Goal: Find specific page/section: Find specific page/section

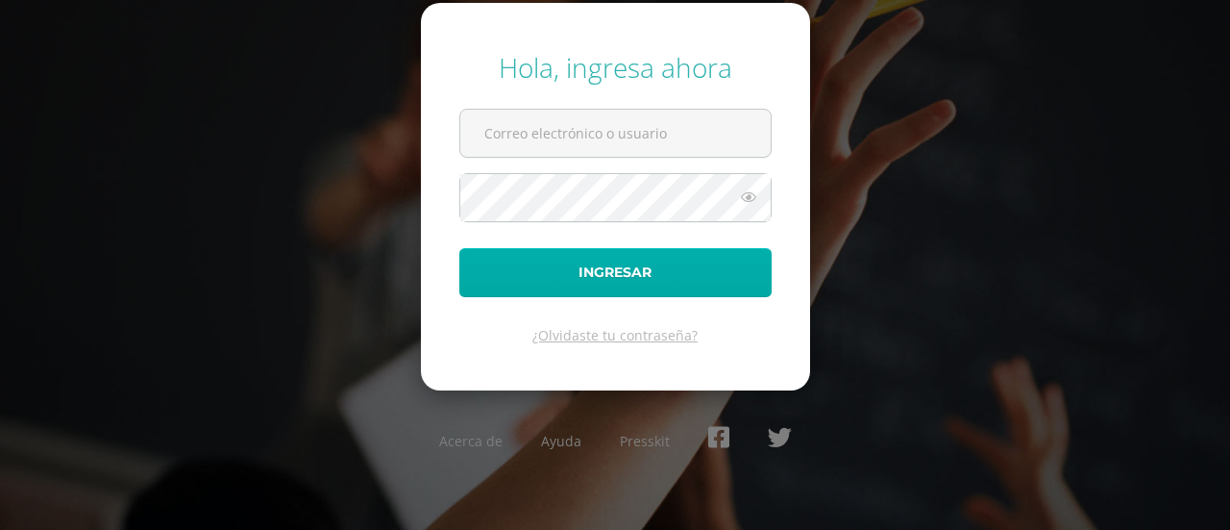
type input "[PERSON_NAME][EMAIL_ADDRESS][PERSON_NAME][DOMAIN_NAME]"
click at [539, 278] on button "Ingresar" at bounding box center [615, 272] width 312 height 49
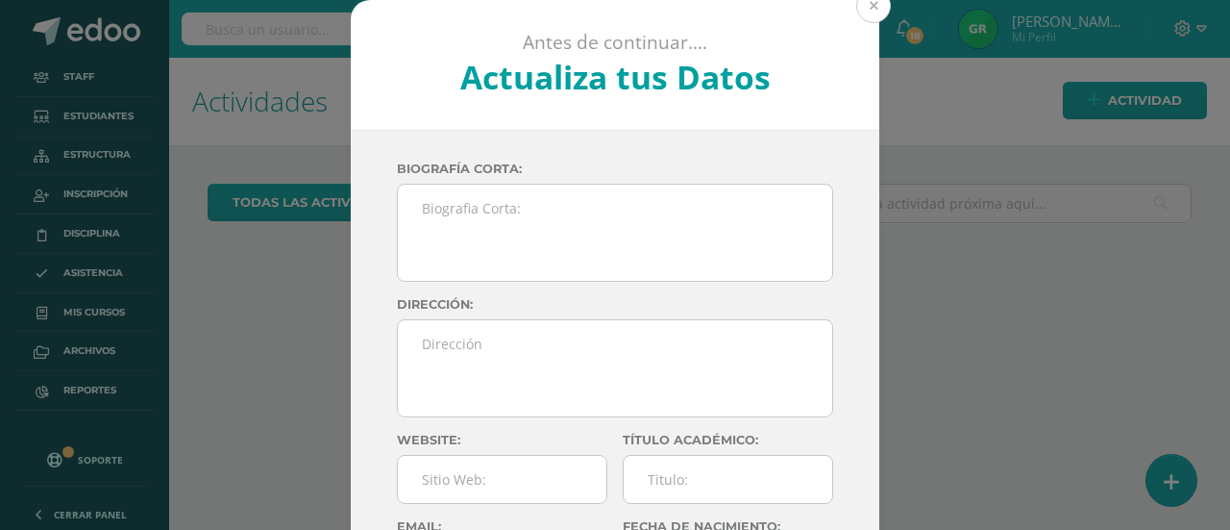
click at [869, 4] on button at bounding box center [873, 5] width 35 height 35
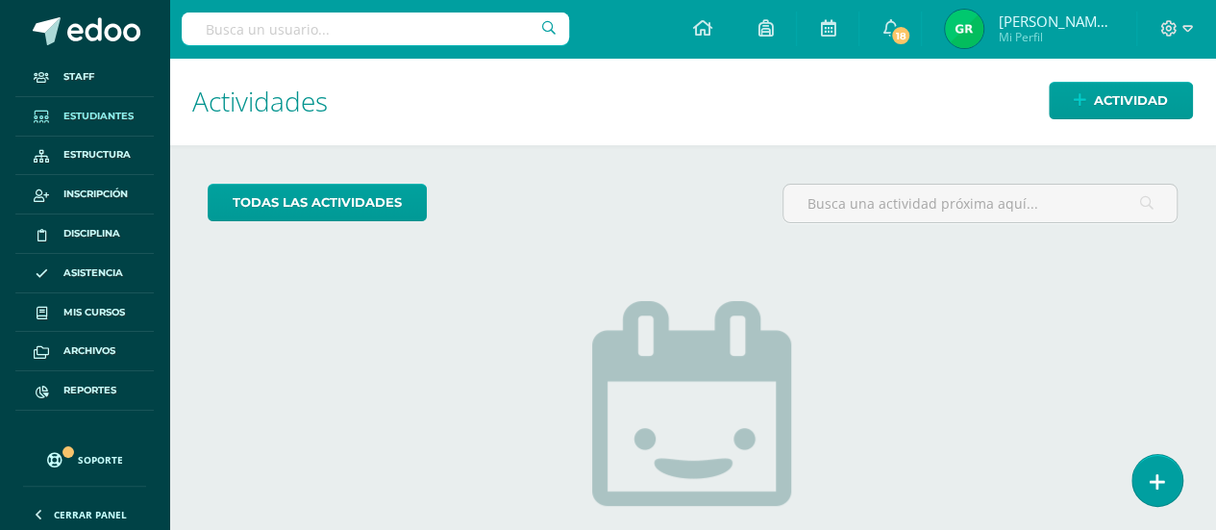
click at [110, 114] on span "Estudiantes" at bounding box center [98, 116] width 70 height 15
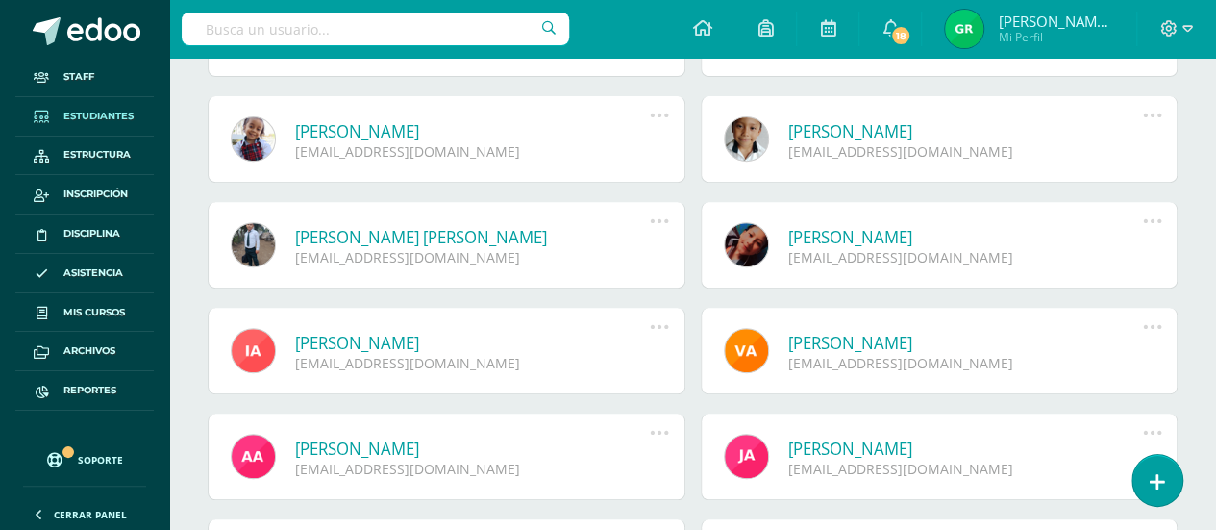
scroll to position [335, 0]
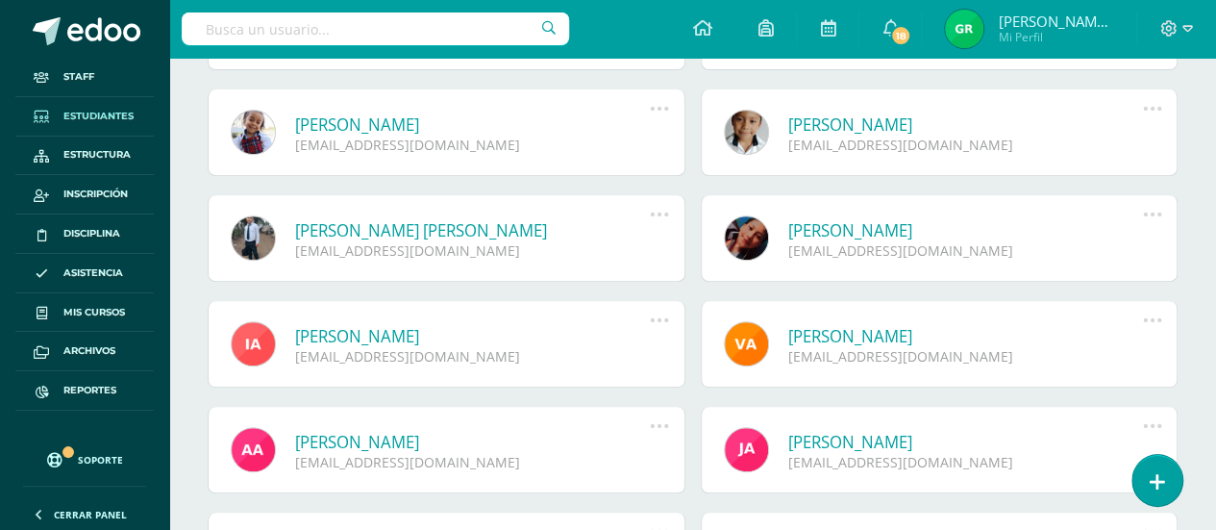
click at [465, 125] on link "[PERSON_NAME]" at bounding box center [473, 124] width 356 height 22
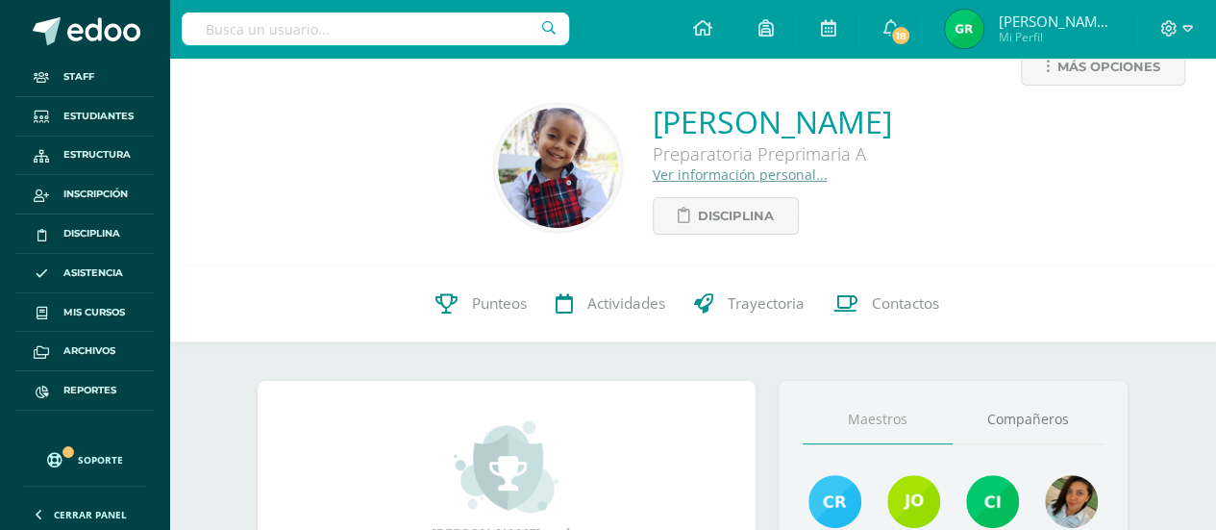
scroll to position [23, 0]
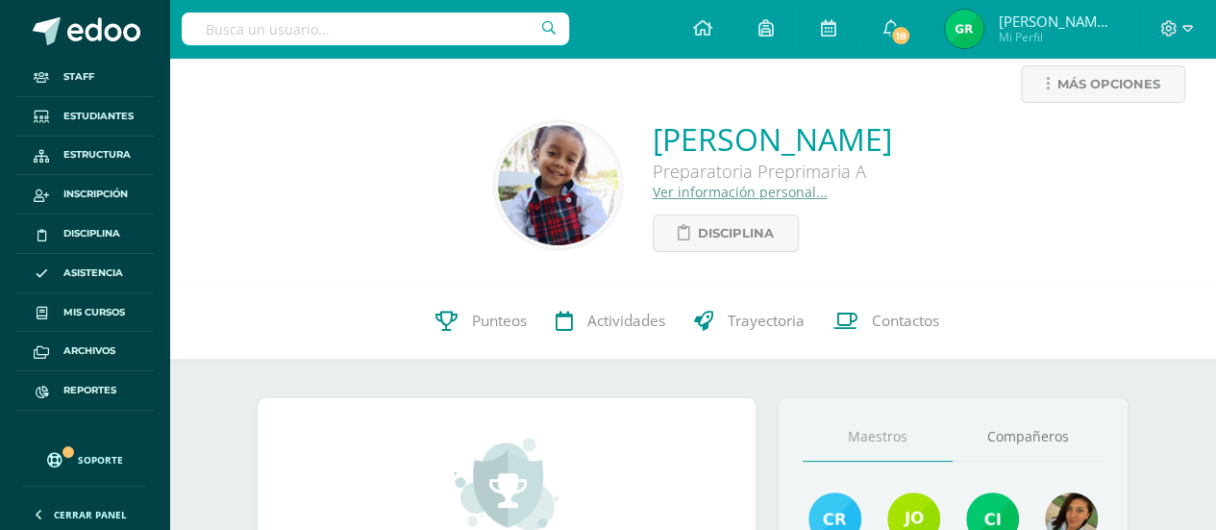
click at [653, 188] on link "Ver información personal..." at bounding box center [740, 192] width 175 height 18
click at [698, 237] on span "Disciplina" at bounding box center [736, 233] width 76 height 36
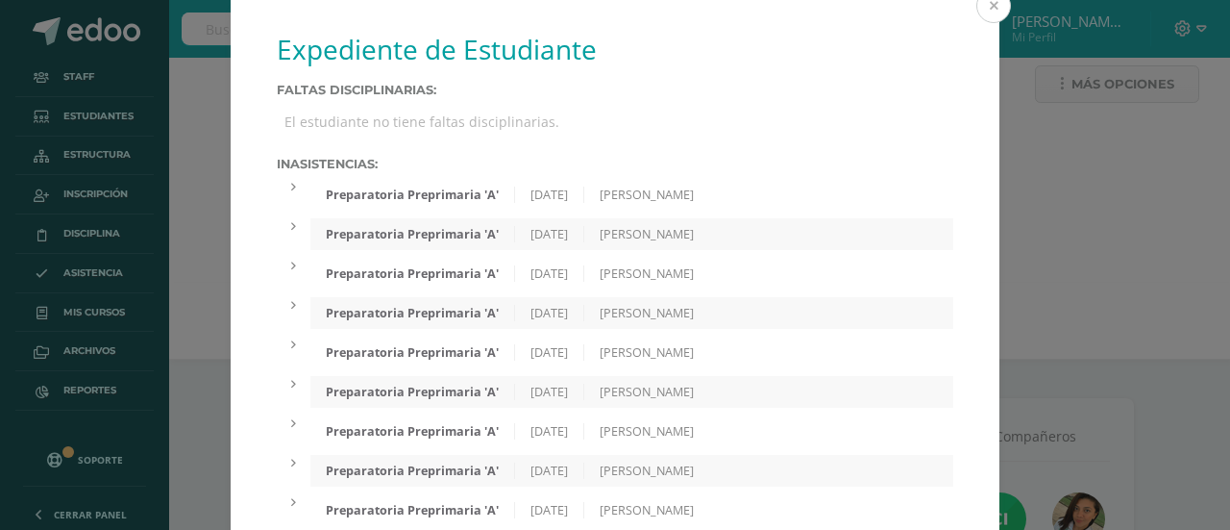
click at [982, 3] on button at bounding box center [993, 5] width 35 height 35
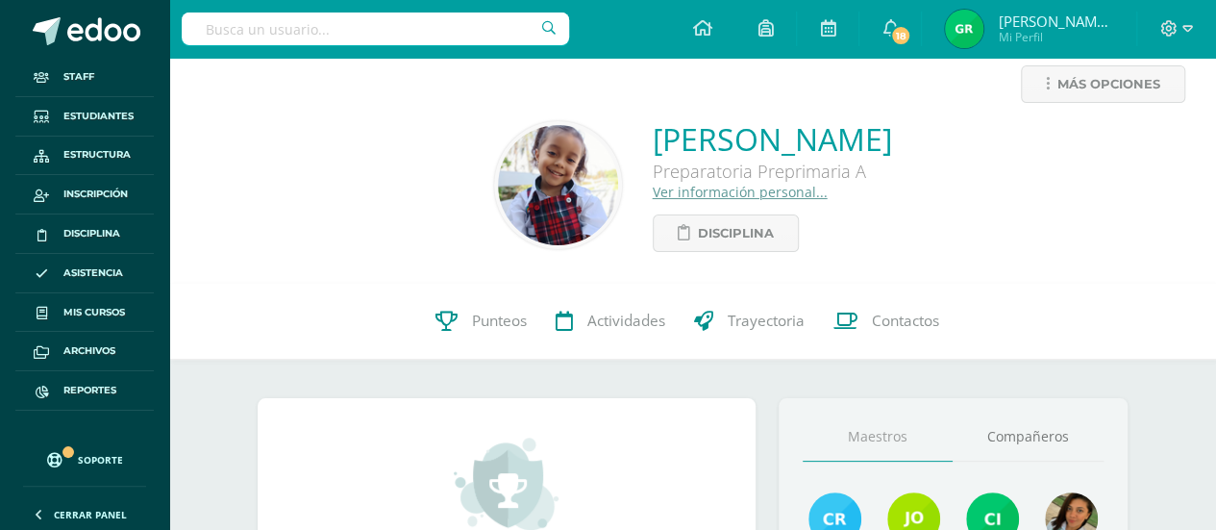
click at [397, 33] on input "text" at bounding box center [375, 28] width 387 height 33
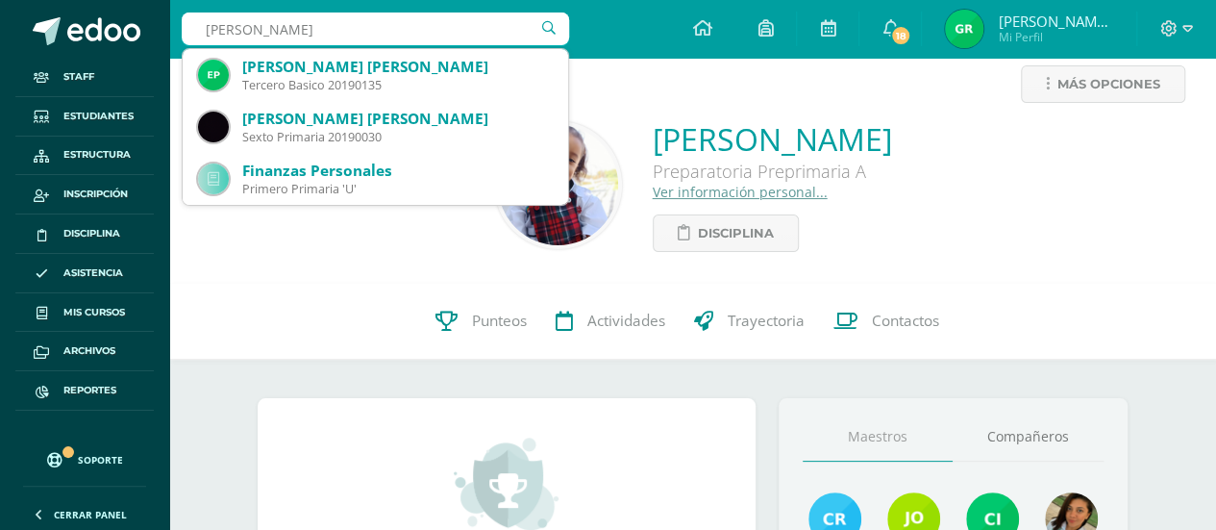
type input "Emerson"
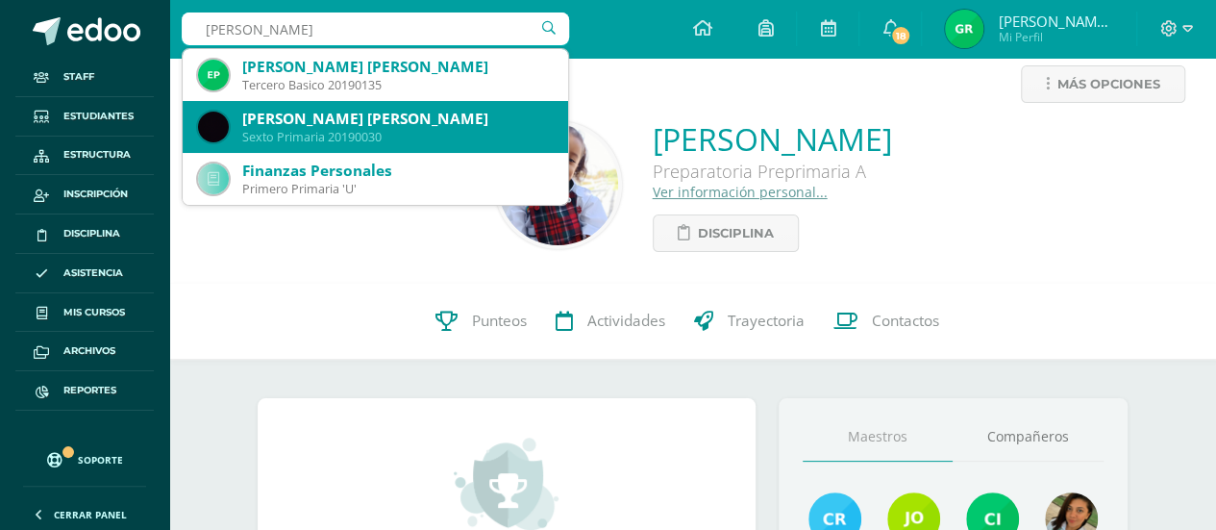
click at [356, 124] on div "Emerson Crongdeli Clara Martínez" at bounding box center [397, 119] width 310 height 20
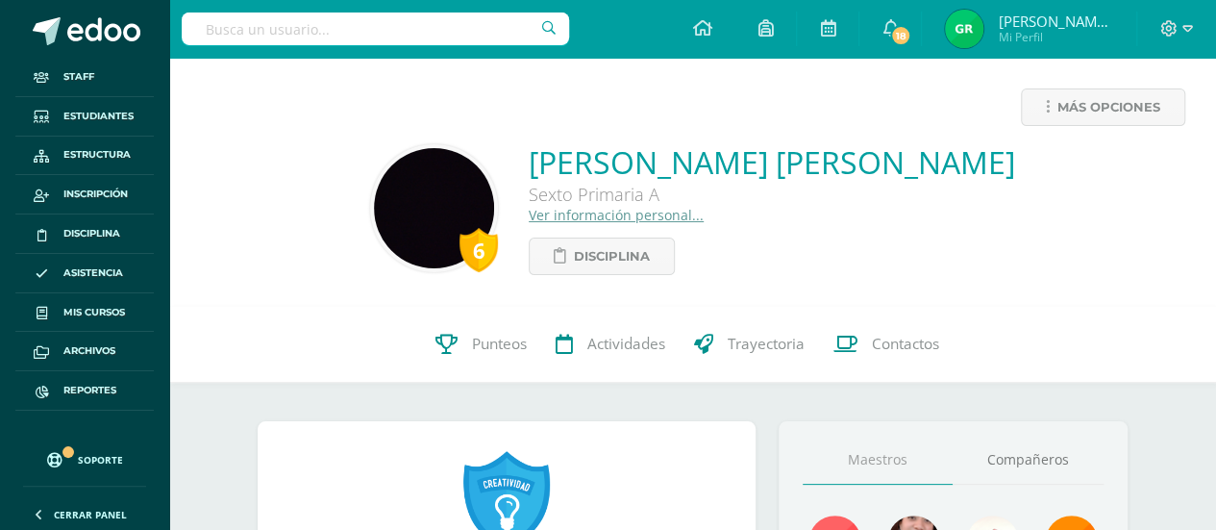
click at [630, 219] on link "Ver información personal..." at bounding box center [616, 215] width 175 height 18
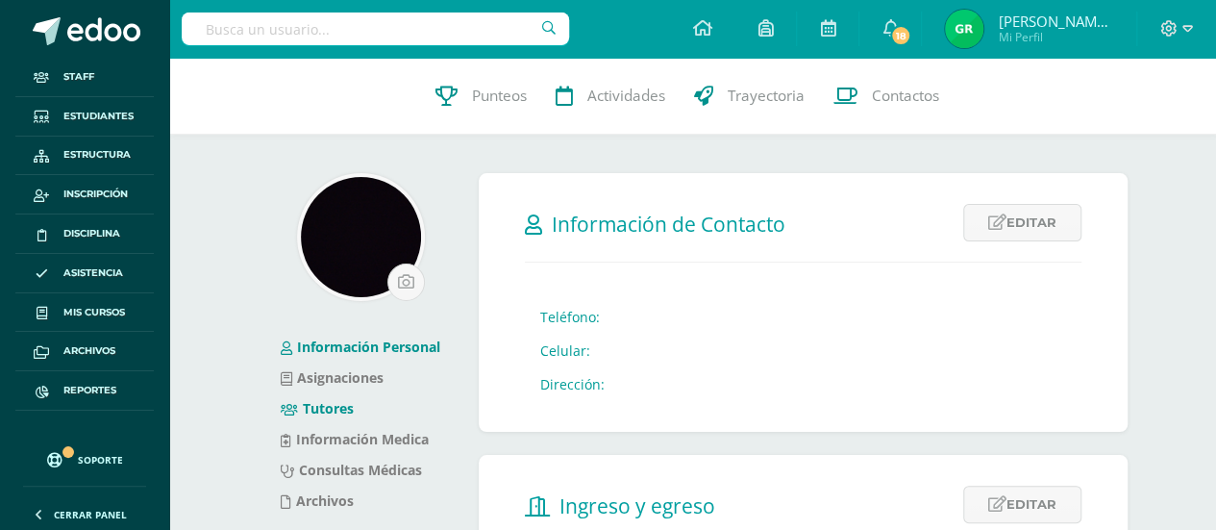
click at [348, 406] on link "Tutores" at bounding box center [317, 408] width 73 height 18
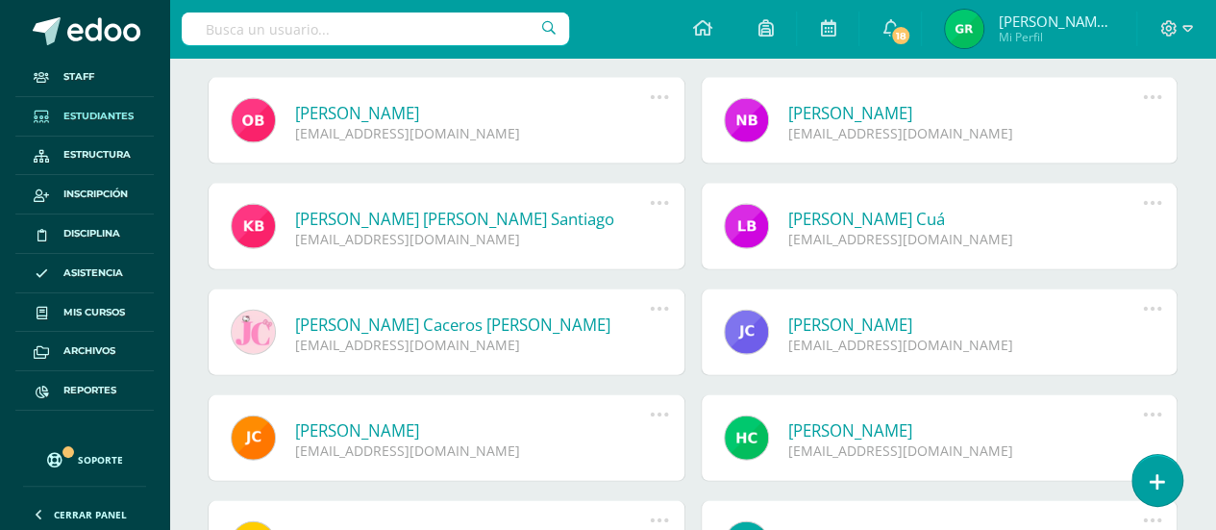
scroll to position [2461, 0]
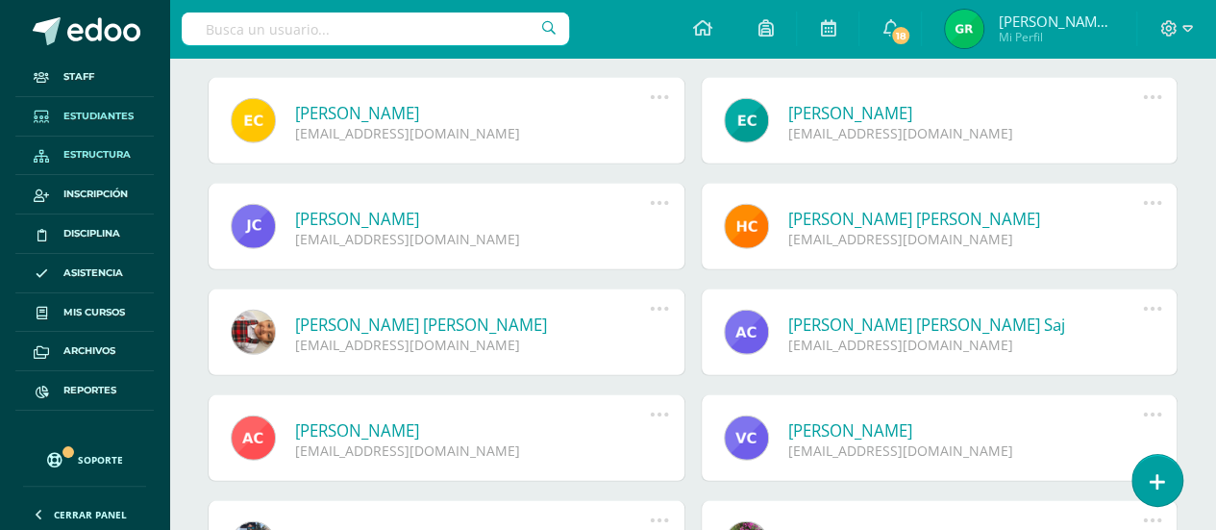
click at [121, 155] on span "Estructura" at bounding box center [96, 154] width 67 height 15
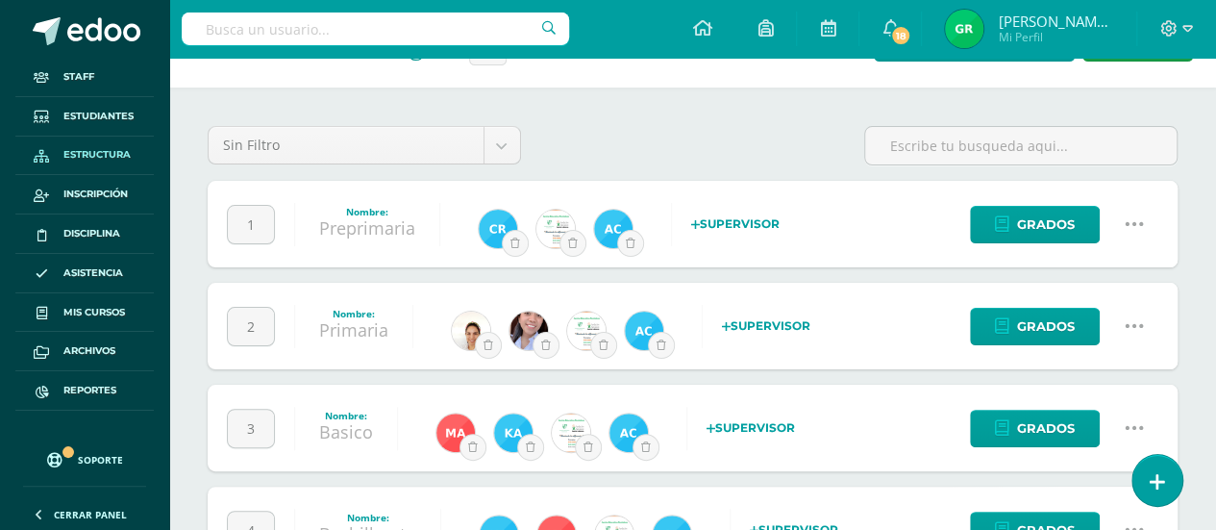
scroll to position [64, 0]
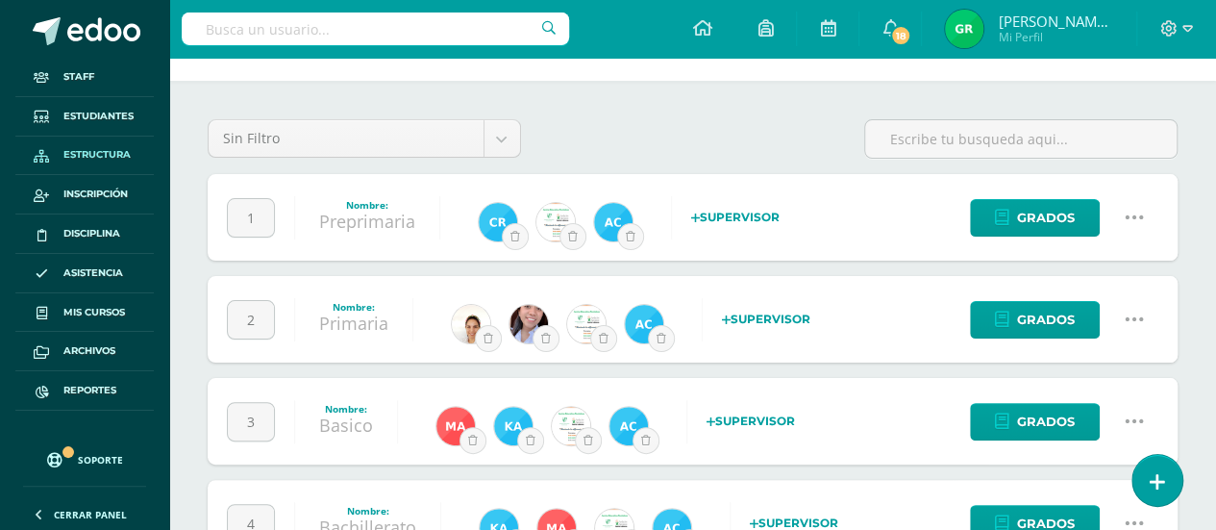
click at [357, 320] on link "Primaria" at bounding box center [353, 322] width 69 height 23
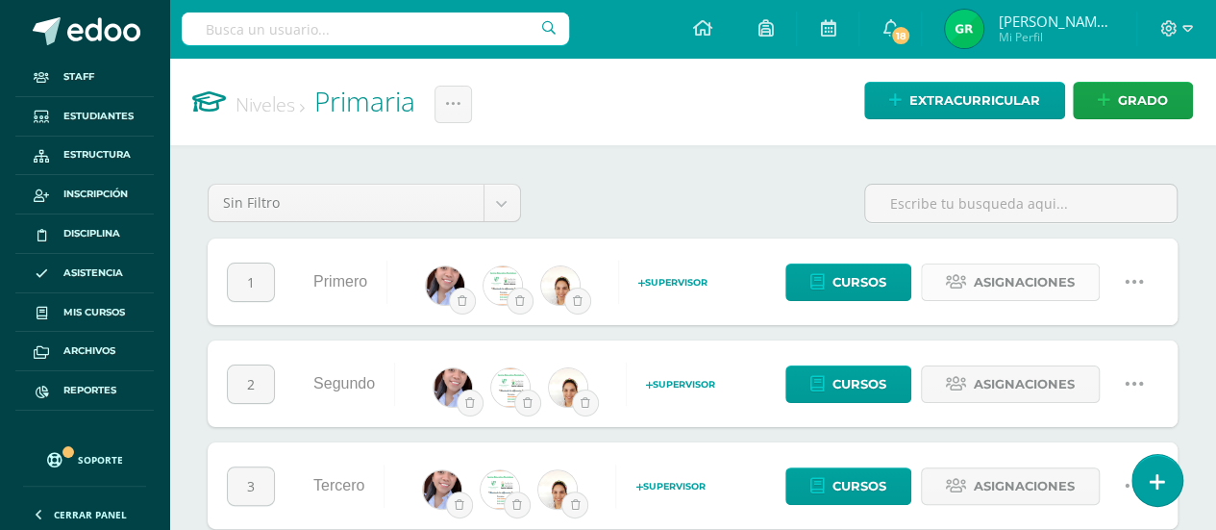
click at [1051, 284] on span "Asignaciones" at bounding box center [1024, 282] width 101 height 36
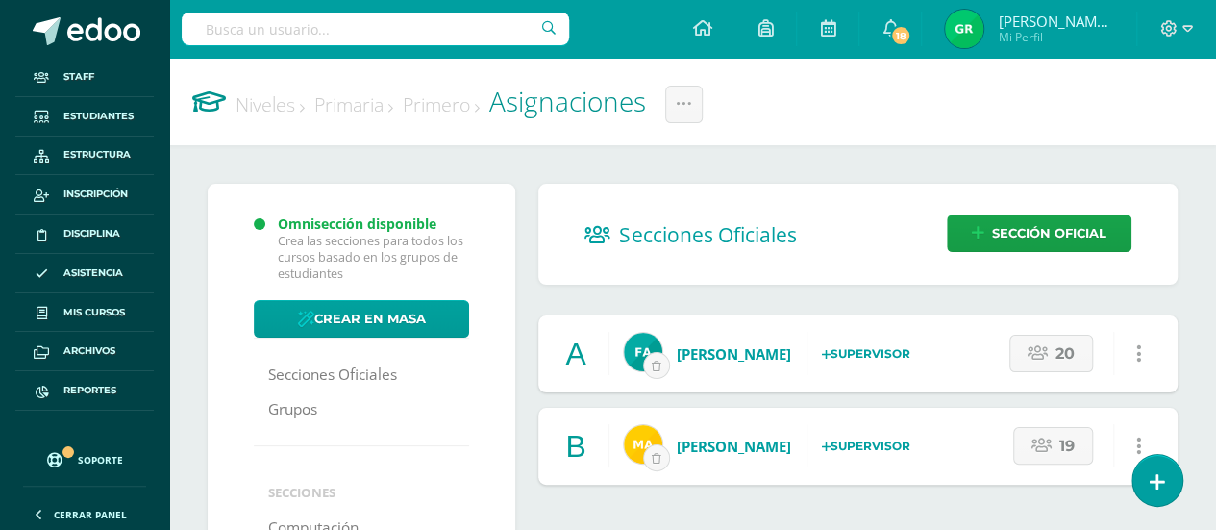
click at [859, 352] on strong "Supervisor" at bounding box center [866, 353] width 88 height 14
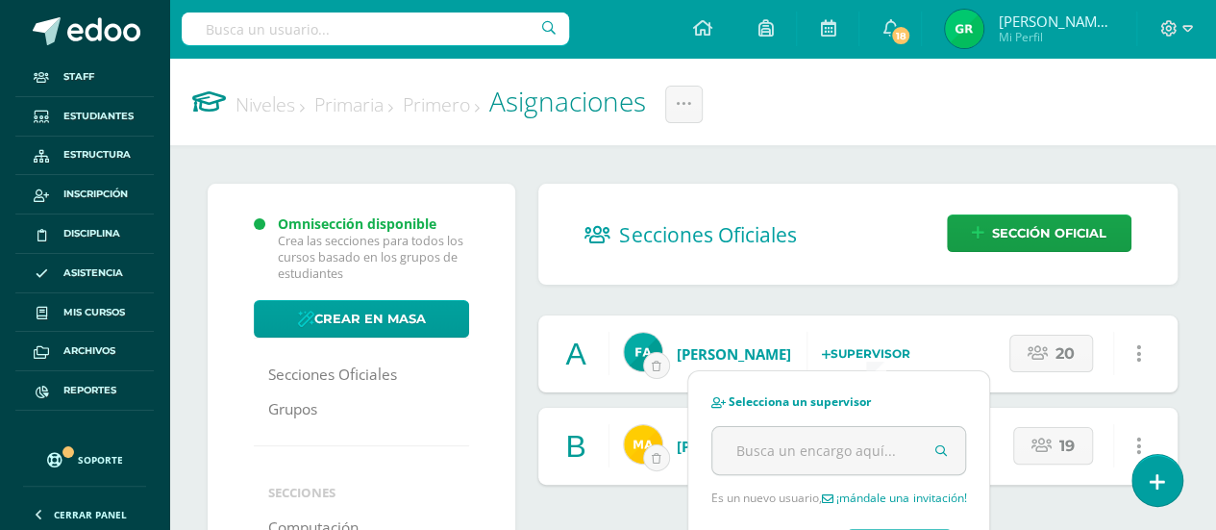
click at [859, 352] on strong "Supervisor" at bounding box center [866, 353] width 88 height 14
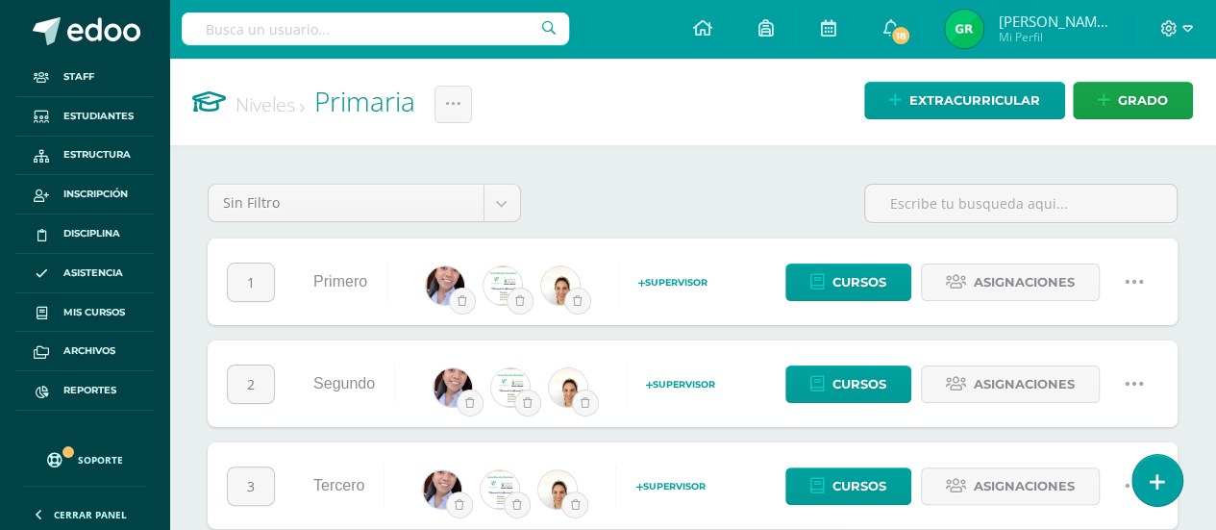
click at [666, 284] on span "Supervisor" at bounding box center [672, 282] width 69 height 11
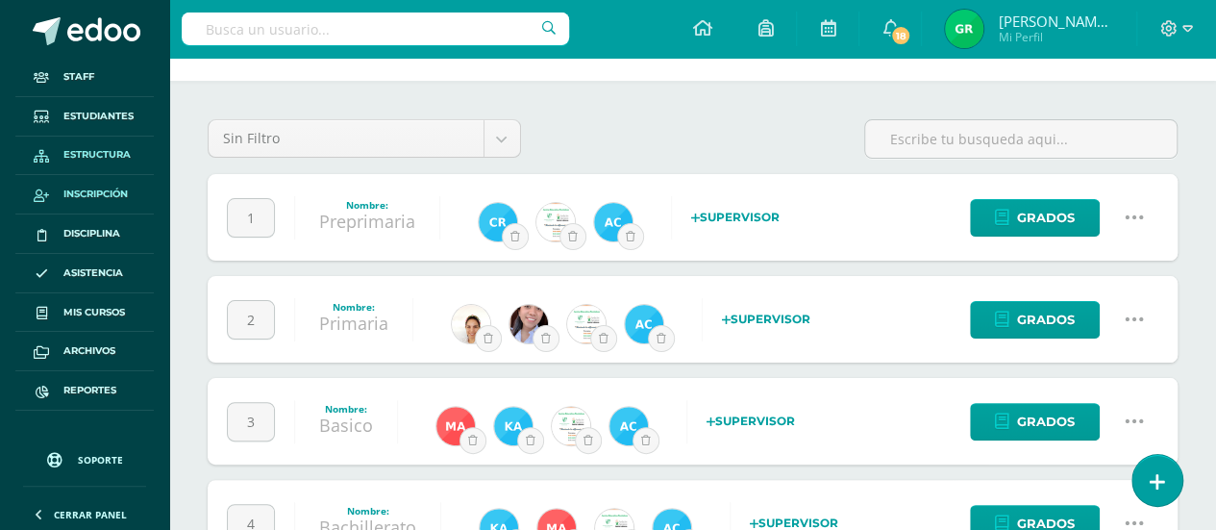
click at [113, 187] on span "Inscripción" at bounding box center [95, 193] width 64 height 15
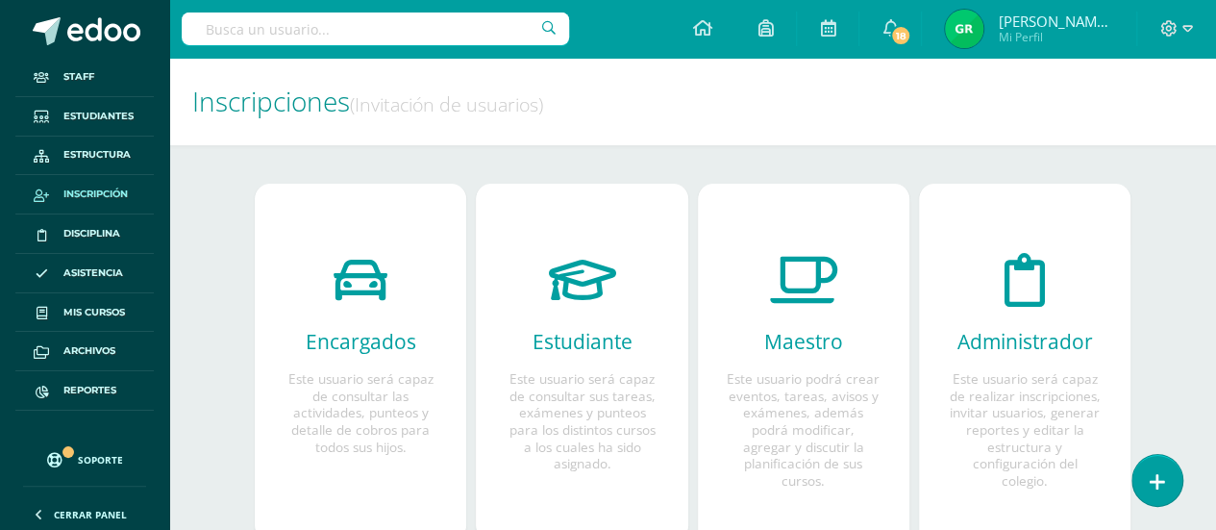
scroll to position [77, 0]
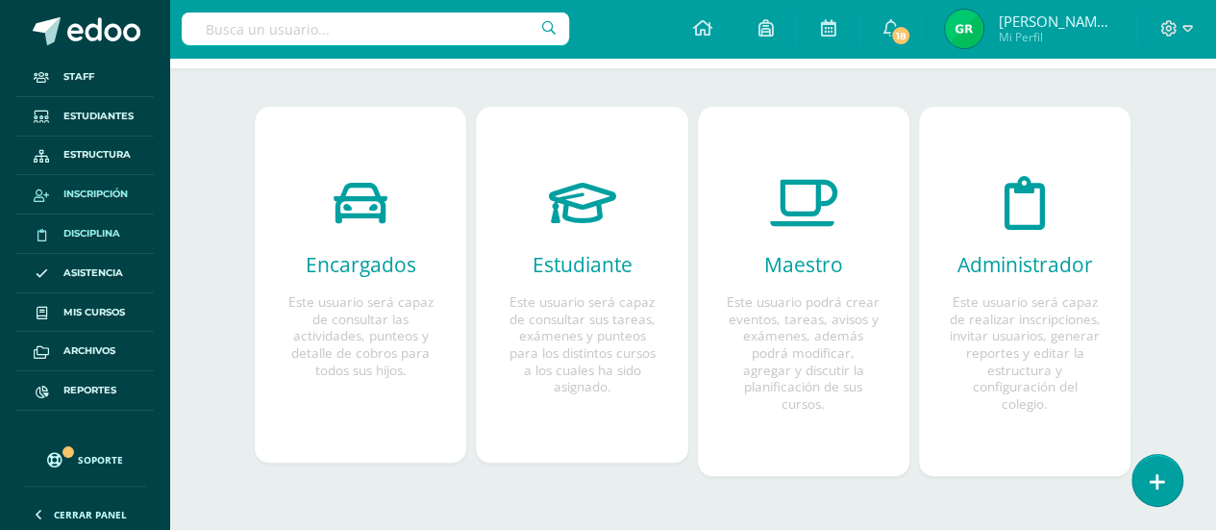
click at [106, 237] on span "Disciplina" at bounding box center [91, 233] width 57 height 15
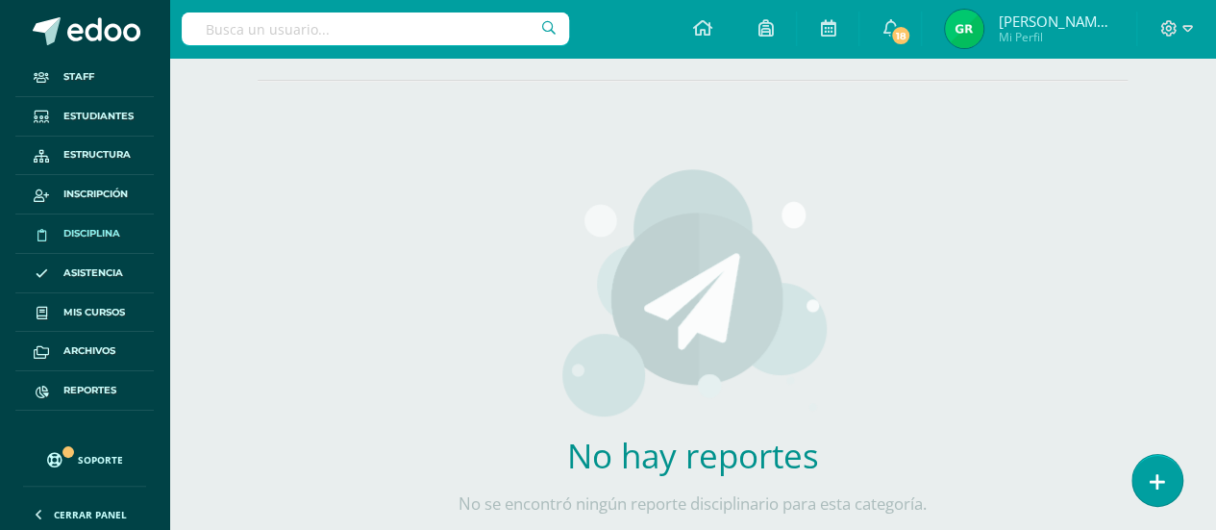
scroll to position [288, 0]
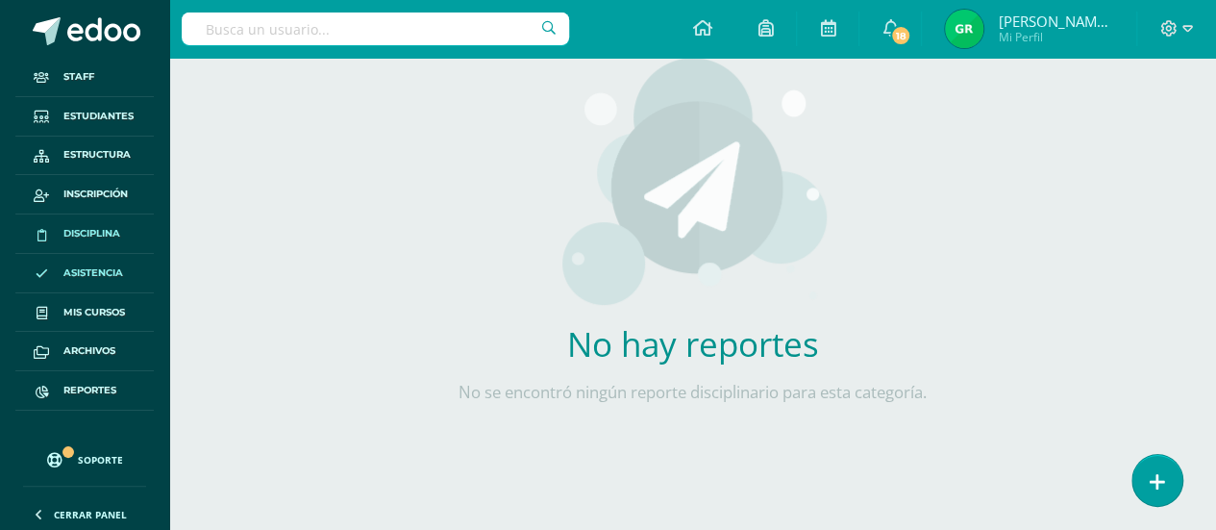
click at [83, 266] on span "Asistencia" at bounding box center [93, 272] width 60 height 15
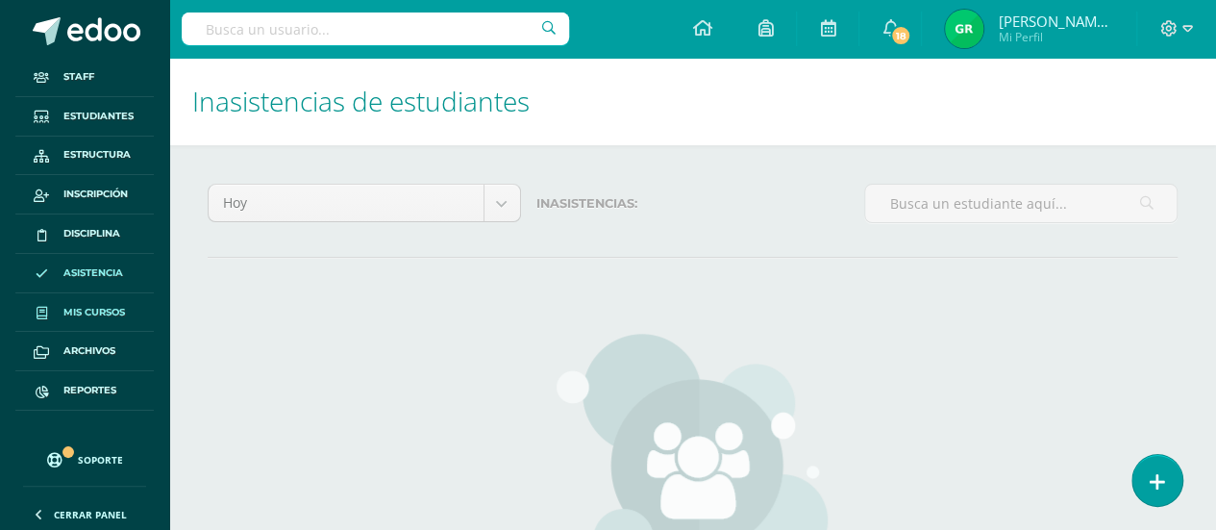
click at [88, 306] on span "Mis cursos" at bounding box center [94, 312] width 62 height 15
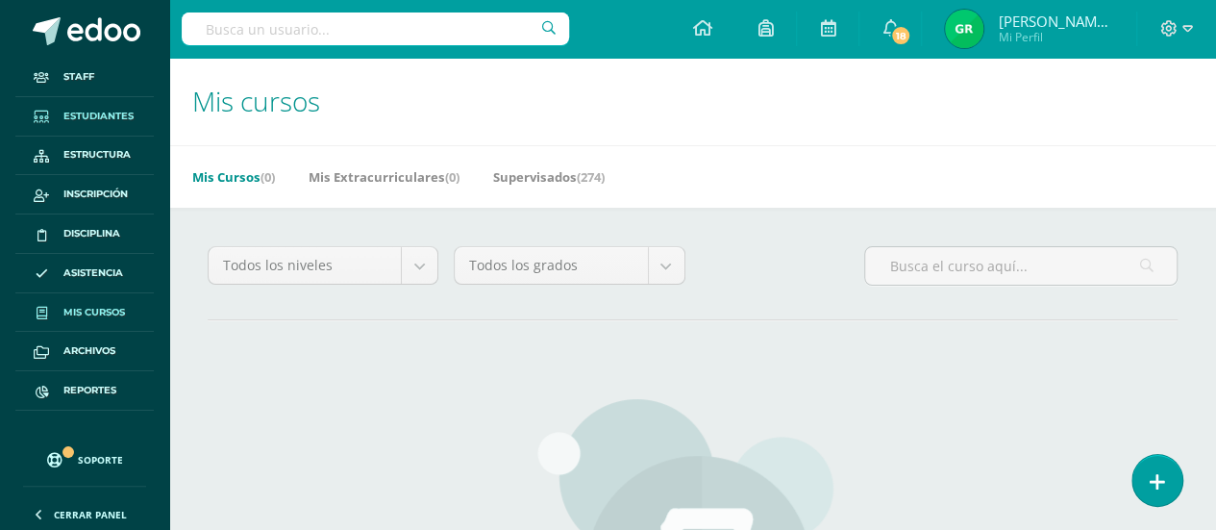
click at [96, 111] on span "Estudiantes" at bounding box center [98, 116] width 70 height 15
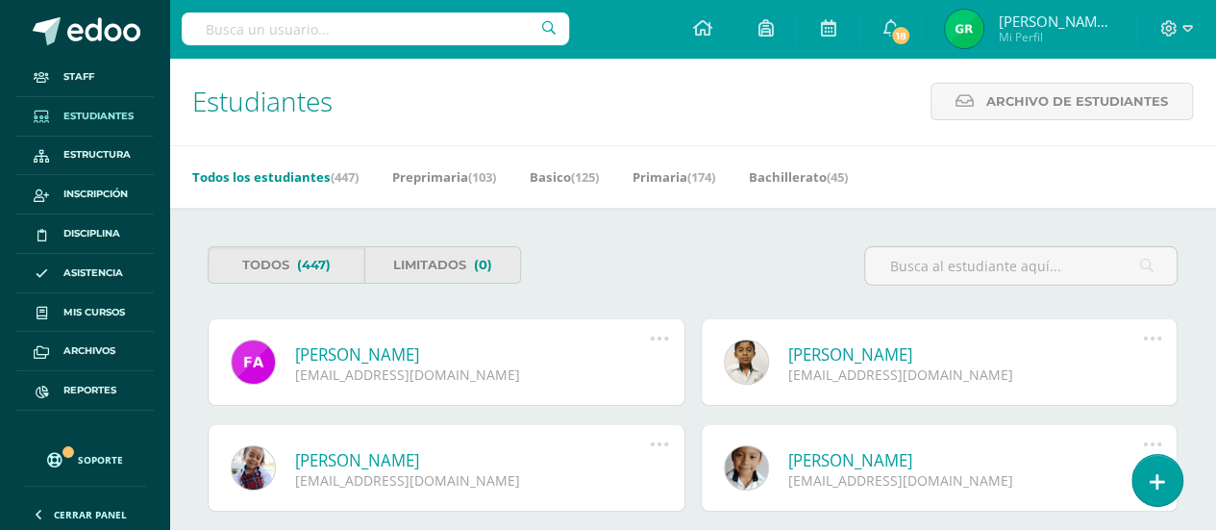
click at [96, 111] on span "Estudiantes" at bounding box center [98, 116] width 70 height 15
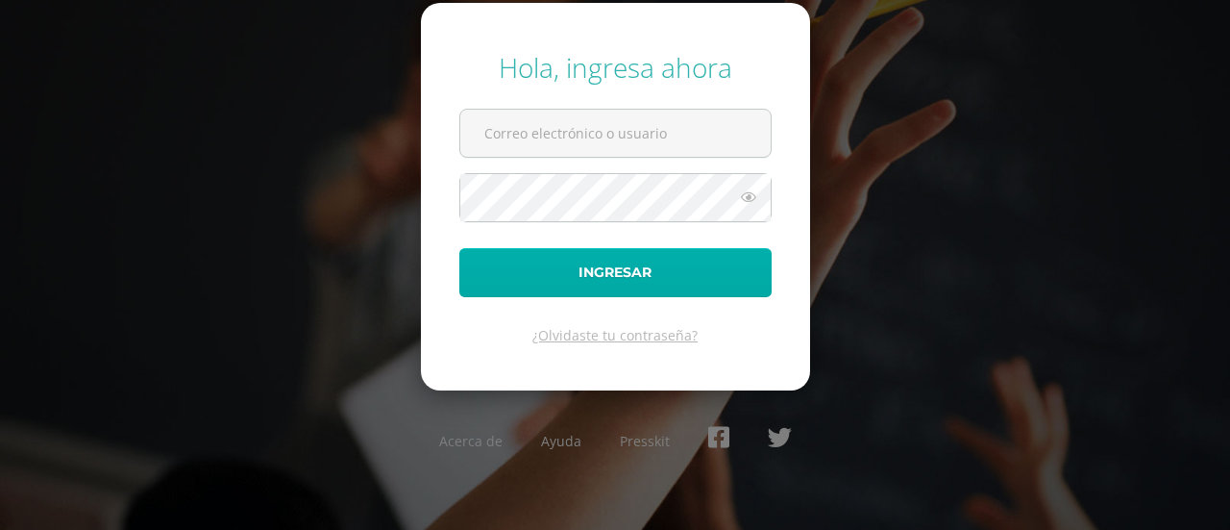
type input "[EMAIL_ADDRESS][PERSON_NAME][DOMAIN_NAME]"
click at [656, 271] on button "Ingresar" at bounding box center [615, 272] width 312 height 49
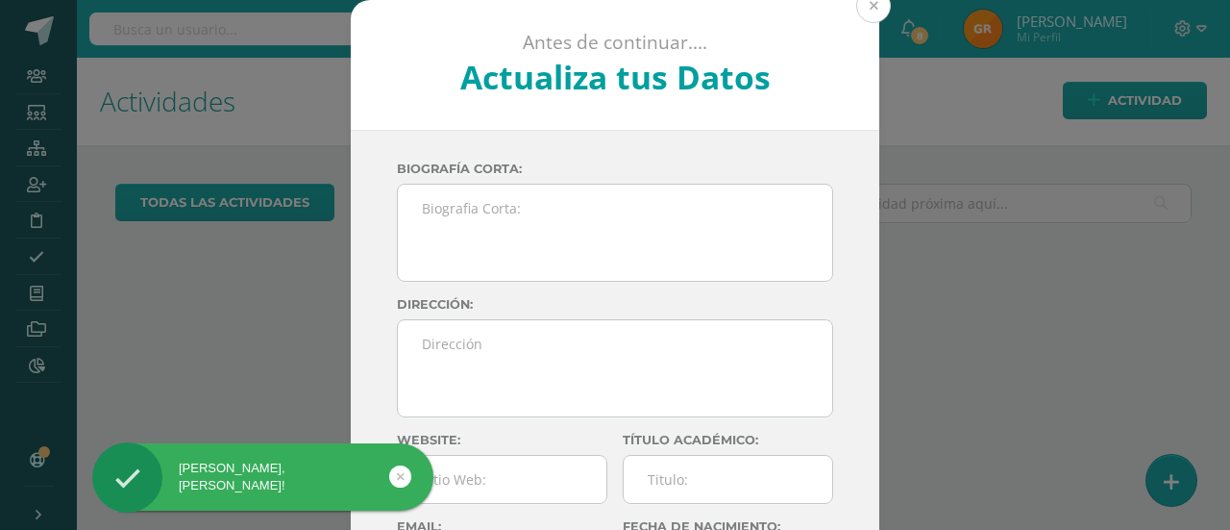
click at [868, 7] on button at bounding box center [873, 5] width 35 height 35
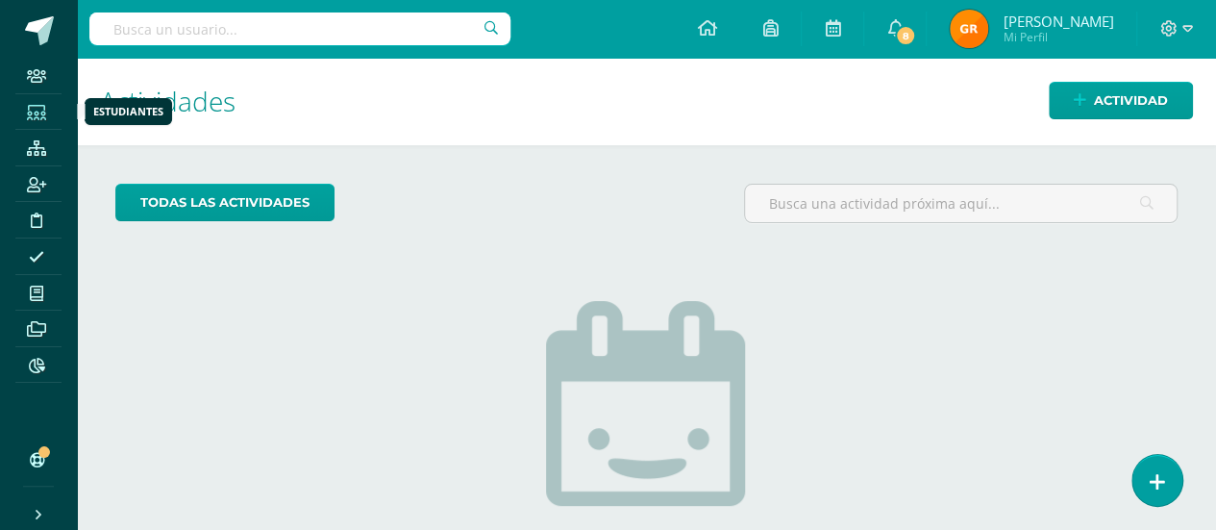
click at [32, 112] on icon at bounding box center [36, 112] width 19 height 15
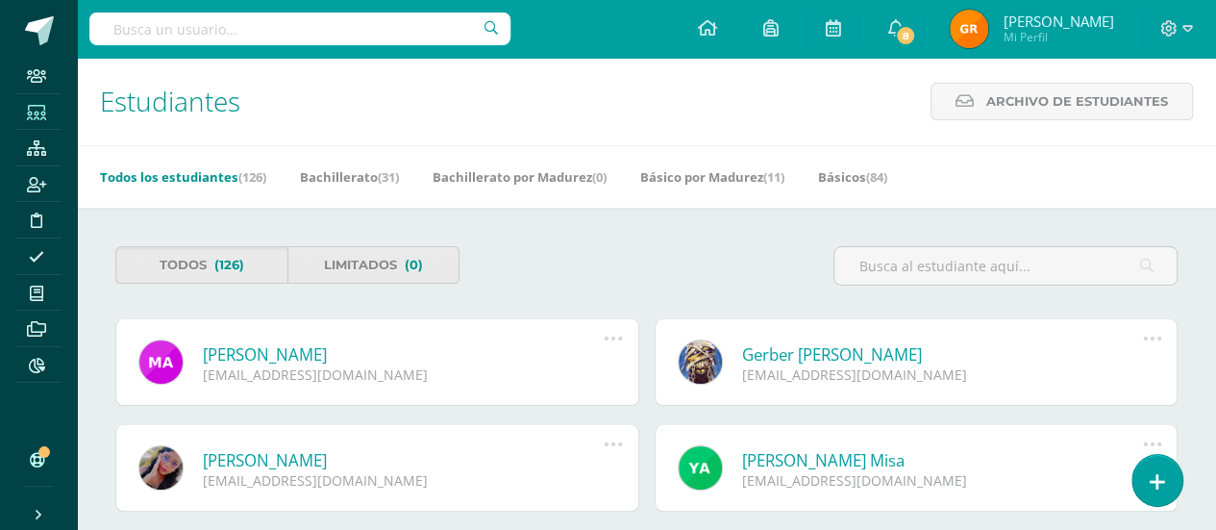
click at [390, 351] on link "Mauricio Alberto Acabal Chip" at bounding box center [404, 354] width 402 height 22
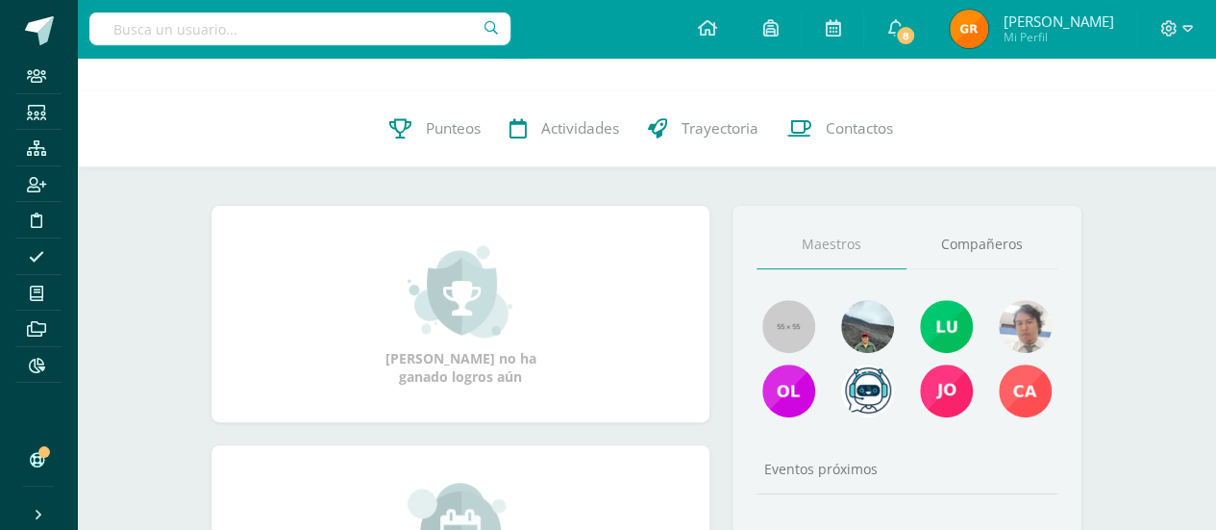
scroll to position [191, 0]
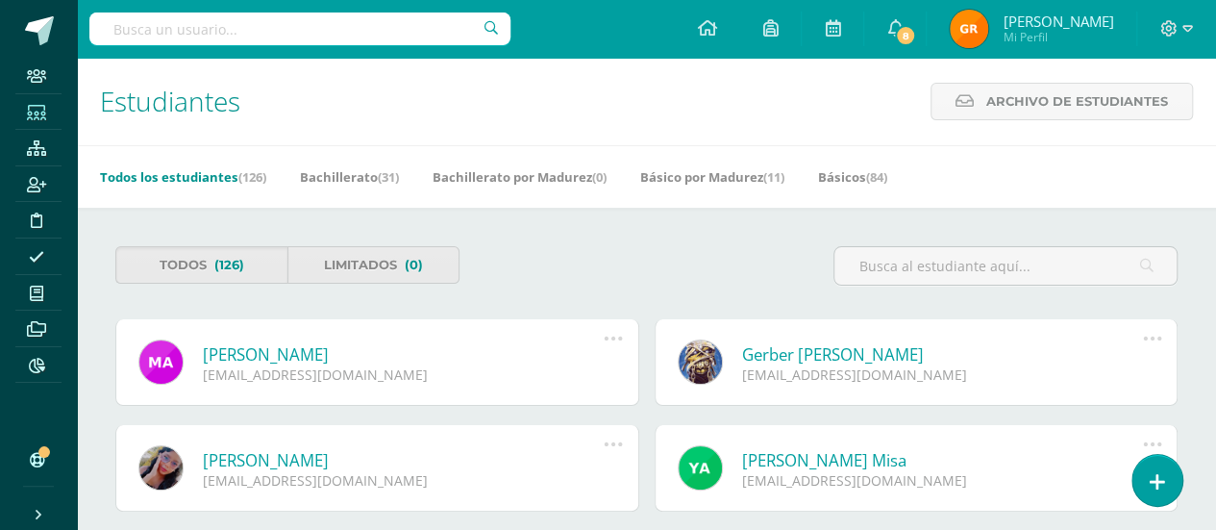
click at [813, 360] on link "Gerber [PERSON_NAME]" at bounding box center [943, 354] width 402 height 22
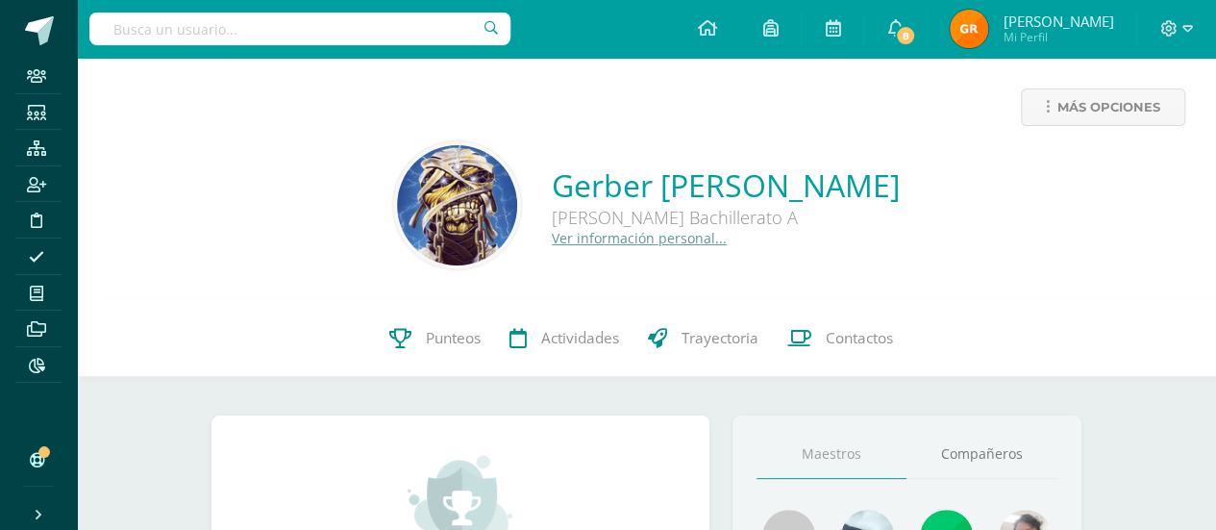
click at [613, 235] on link "Ver información personal..." at bounding box center [639, 238] width 175 height 18
click at [39, 148] on icon at bounding box center [36, 147] width 19 height 15
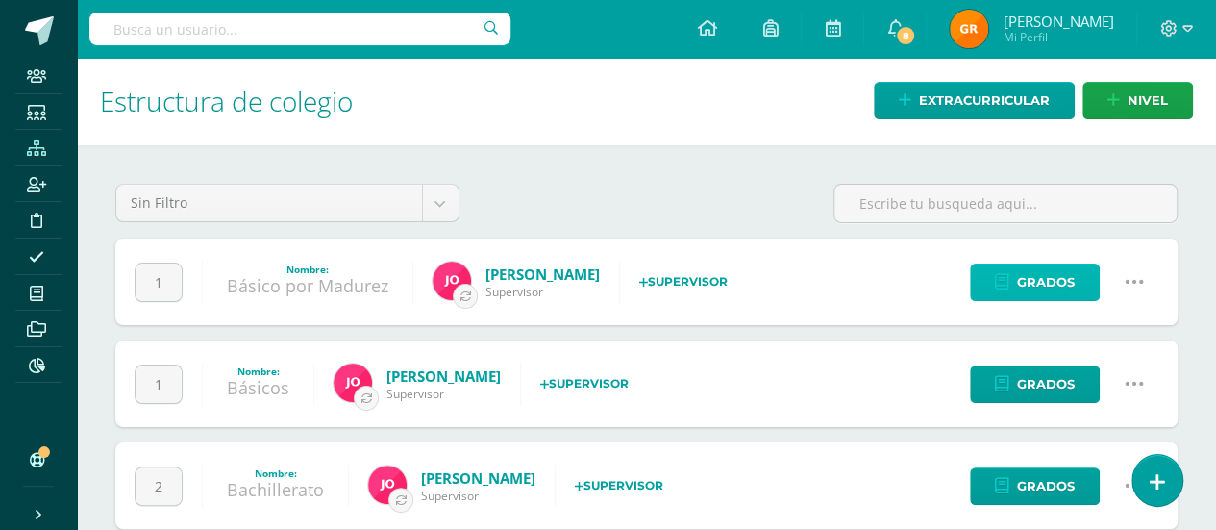
click at [1053, 283] on span "Grados" at bounding box center [1046, 282] width 58 height 36
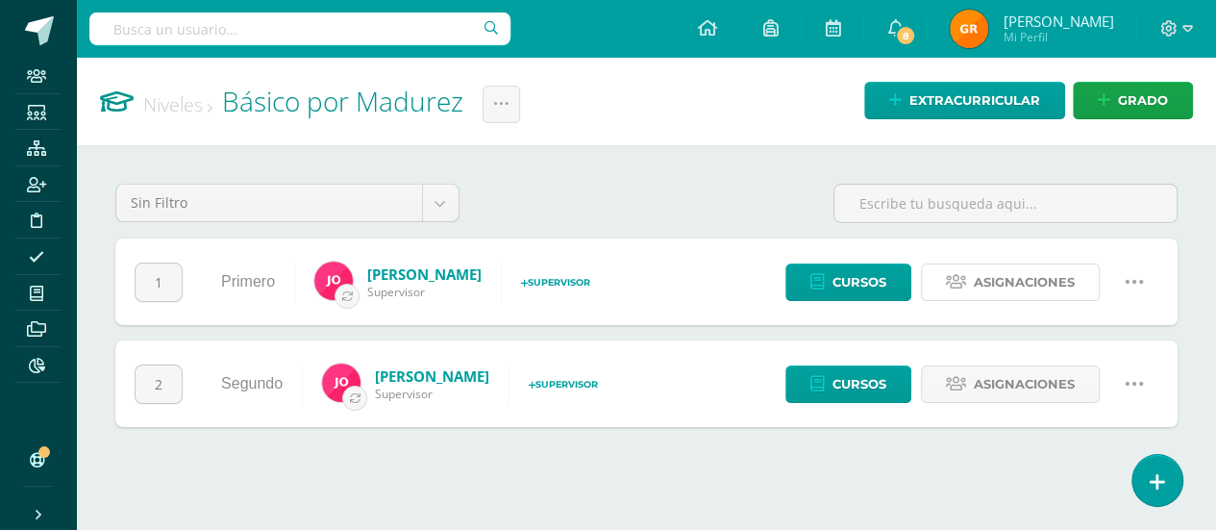
click at [1053, 283] on span "Asignaciones" at bounding box center [1024, 282] width 101 height 36
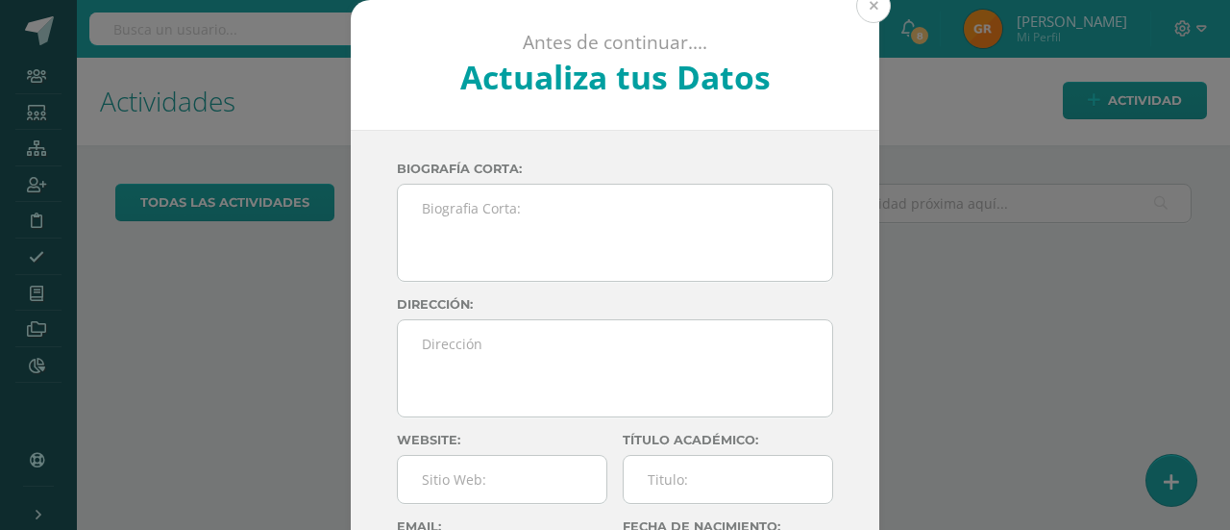
click at [864, 3] on button at bounding box center [873, 5] width 35 height 35
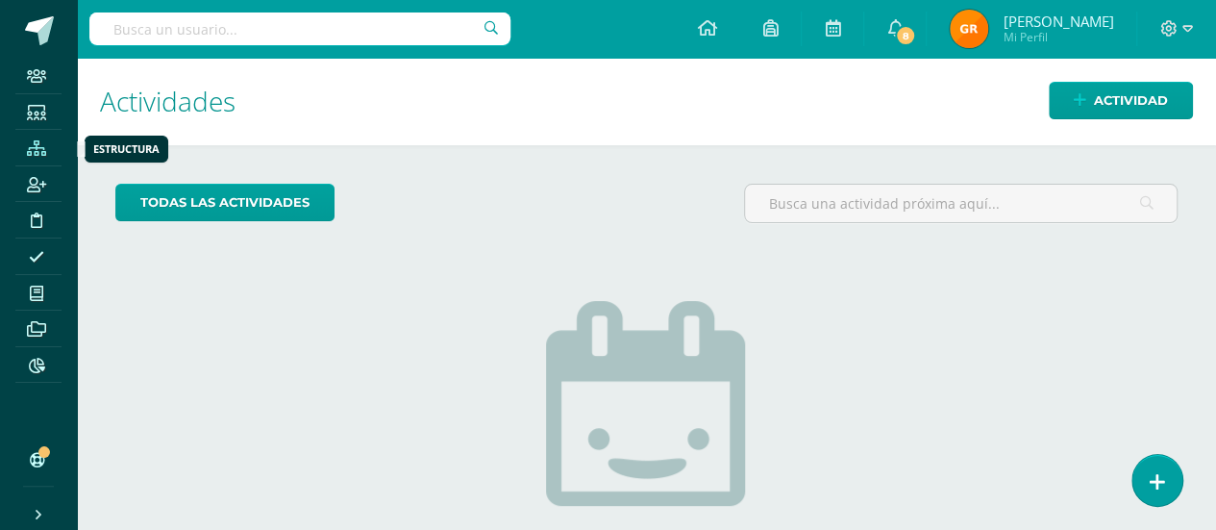
click at [42, 148] on icon at bounding box center [36, 147] width 19 height 15
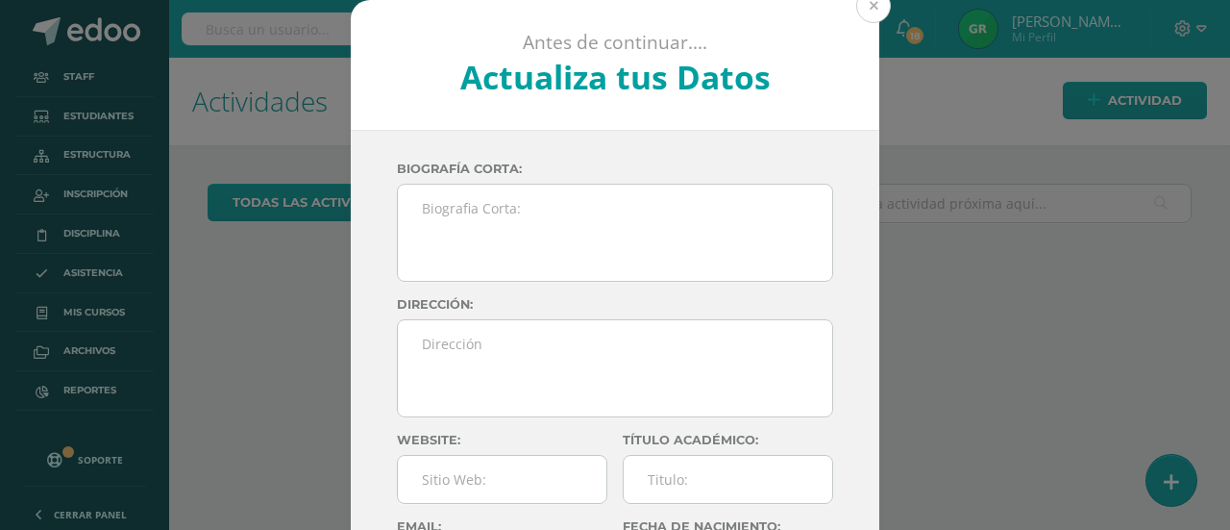
click at [871, 10] on button at bounding box center [873, 5] width 35 height 35
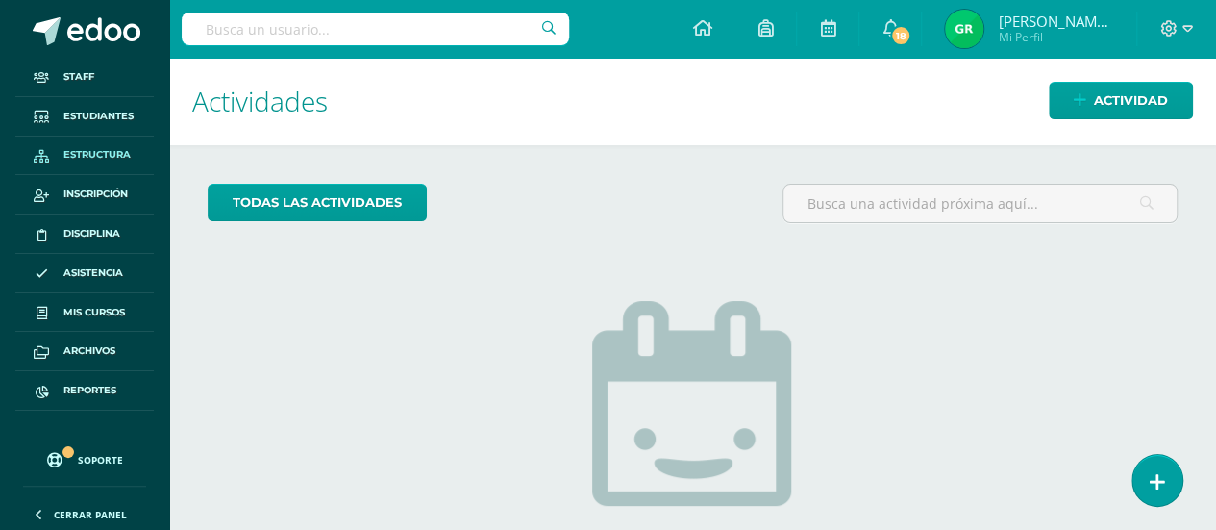
click at [104, 149] on span "Estructura" at bounding box center [96, 154] width 67 height 15
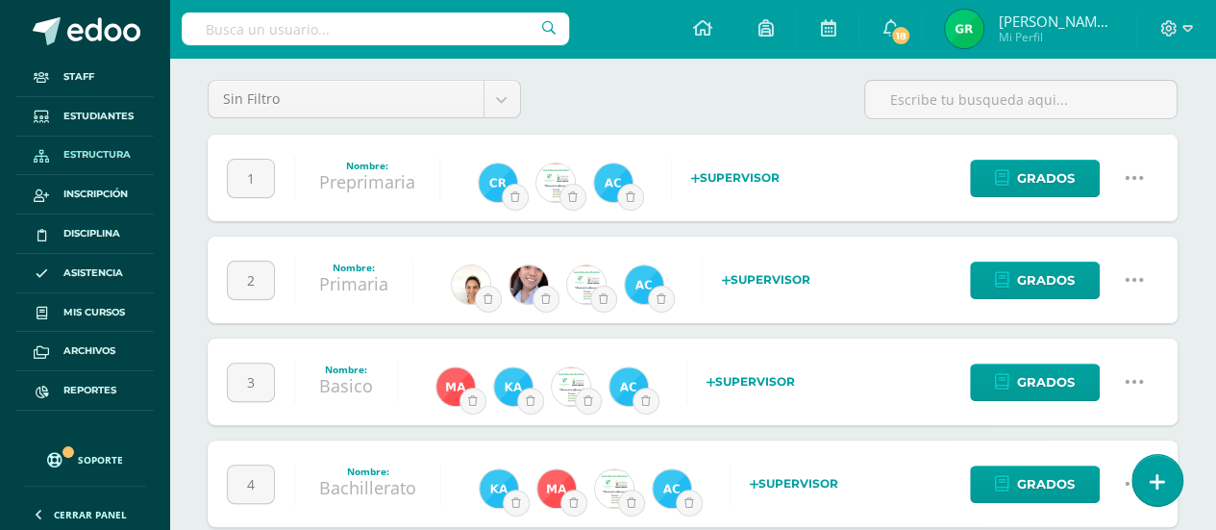
scroll to position [107, 0]
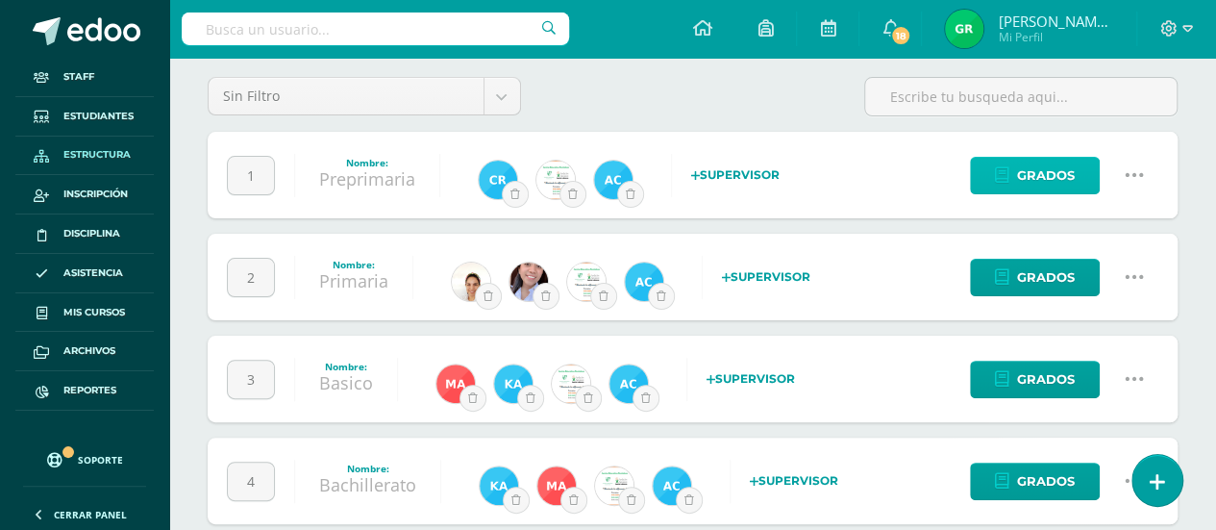
click at [1051, 165] on span "Grados" at bounding box center [1046, 176] width 58 height 36
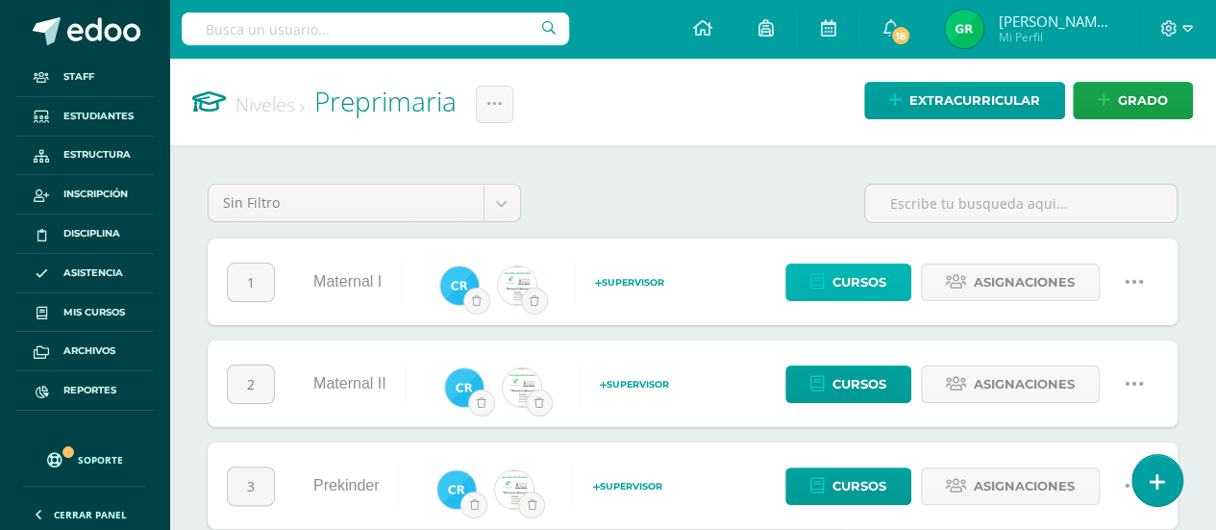
click at [830, 274] on link "Cursos" at bounding box center [848, 281] width 126 height 37
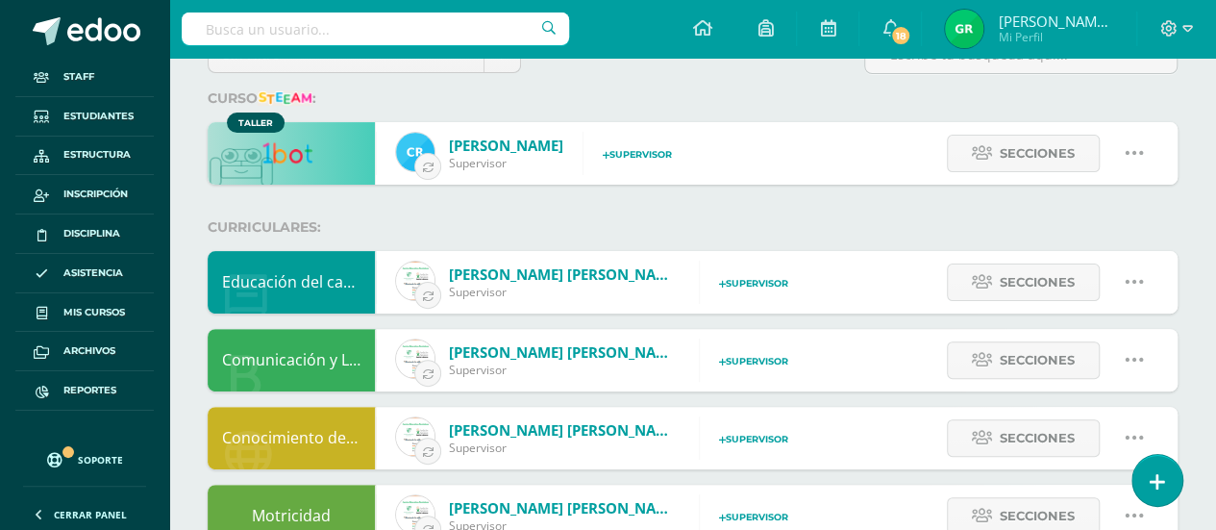
scroll to position [131, 0]
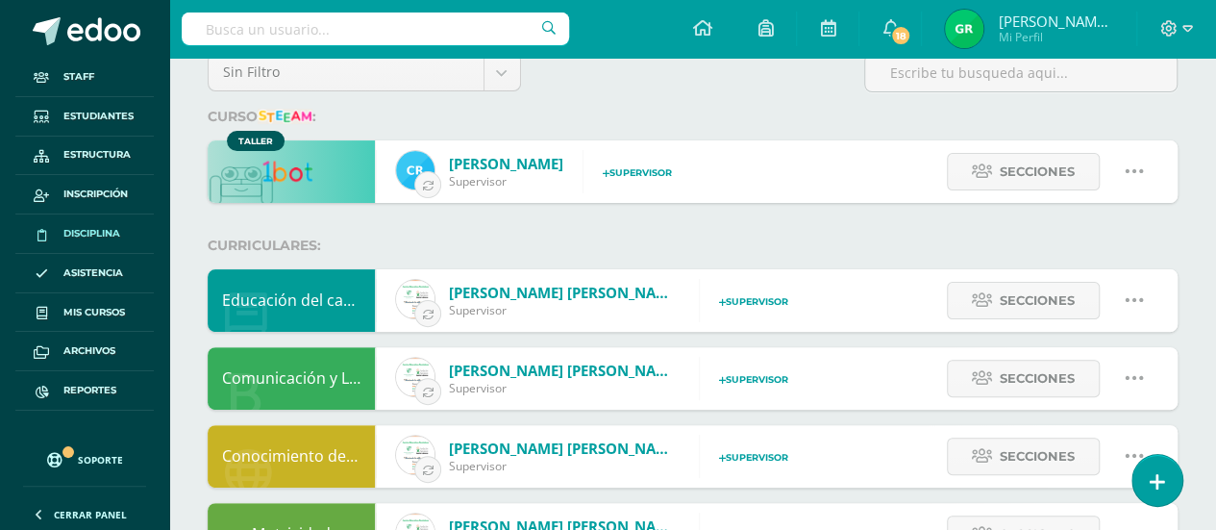
click at [96, 232] on span "Disciplina" at bounding box center [91, 233] width 57 height 15
